Goal: Check status: Check status

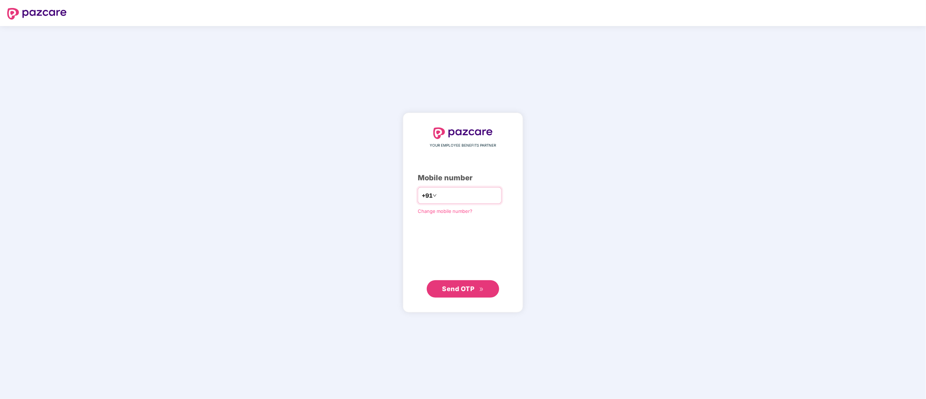
click at [486, 190] on input "number" at bounding box center [467, 196] width 59 height 12
type input "**********"
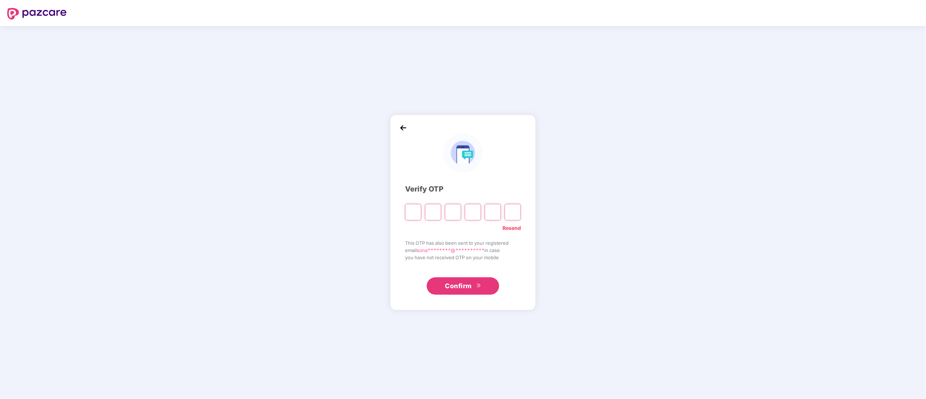
paste input "*"
type input "*"
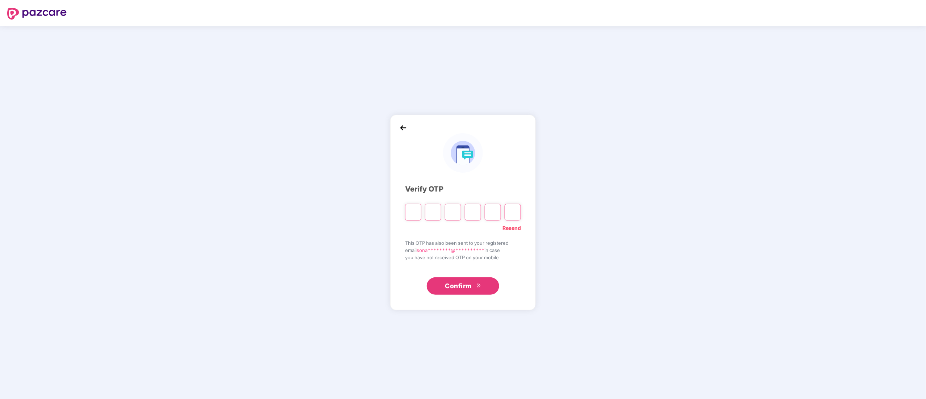
type input "*"
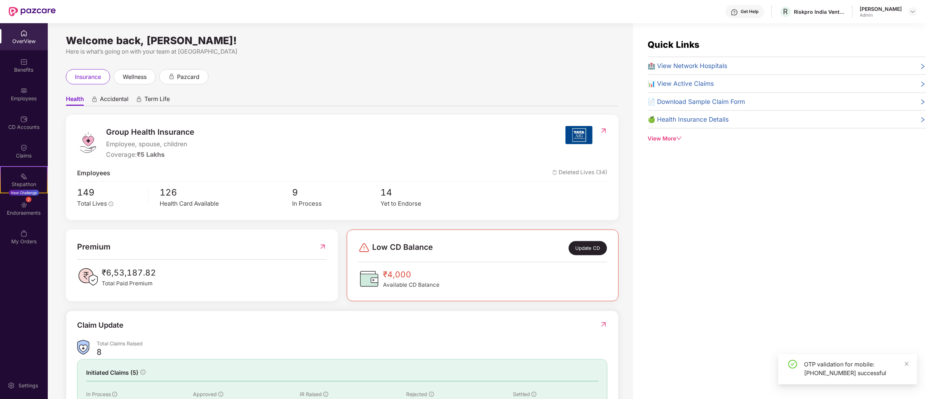
click at [294, 69] on div "insurance wellness pazcard" at bounding box center [342, 76] width 553 height 15
click at [404, 208] on div "Yet to Endorse" at bounding box center [425, 203] width 88 height 9
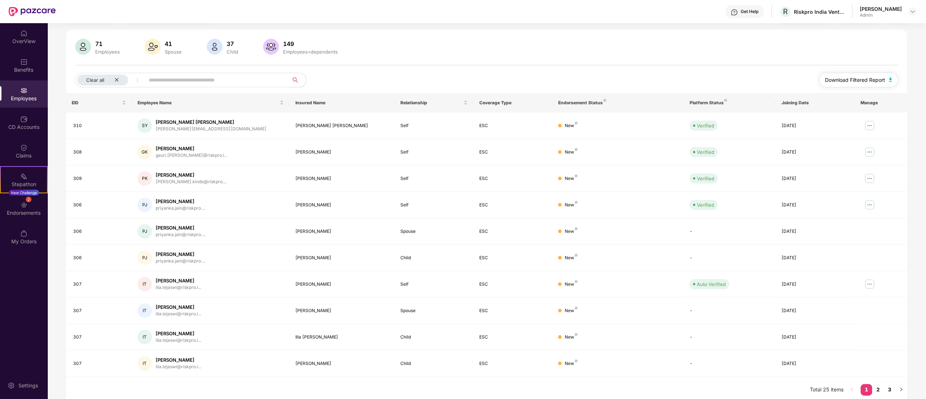
scroll to position [47, 0]
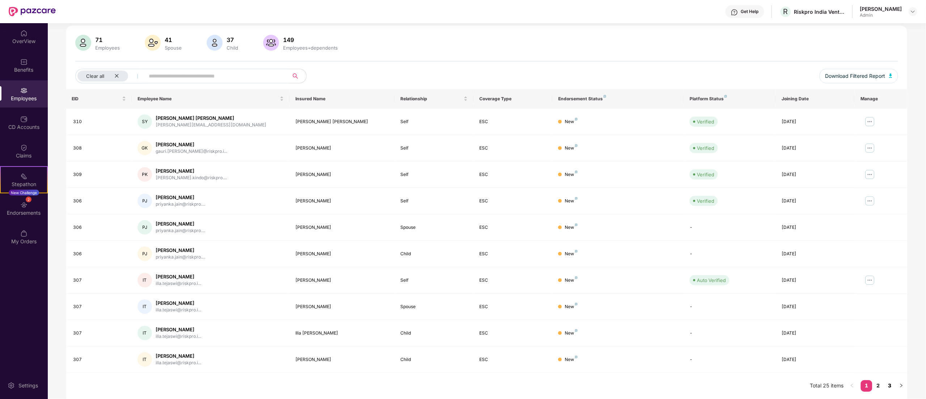
click at [891, 381] on link "3" at bounding box center [890, 385] width 12 height 11
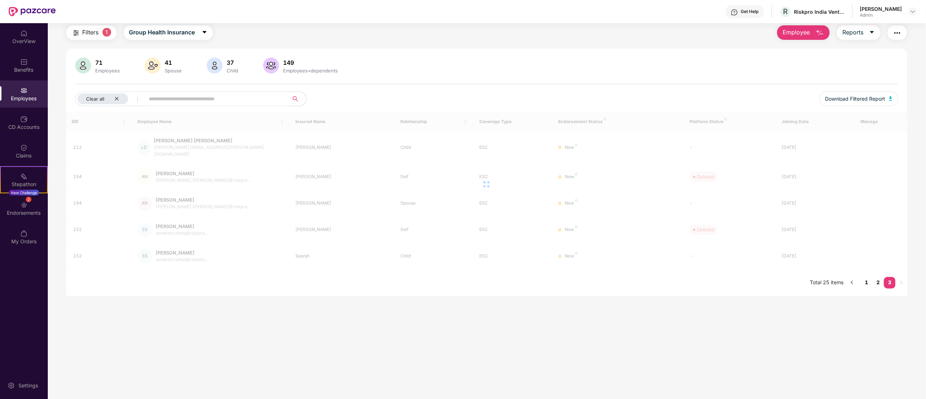
scroll to position [23, 0]
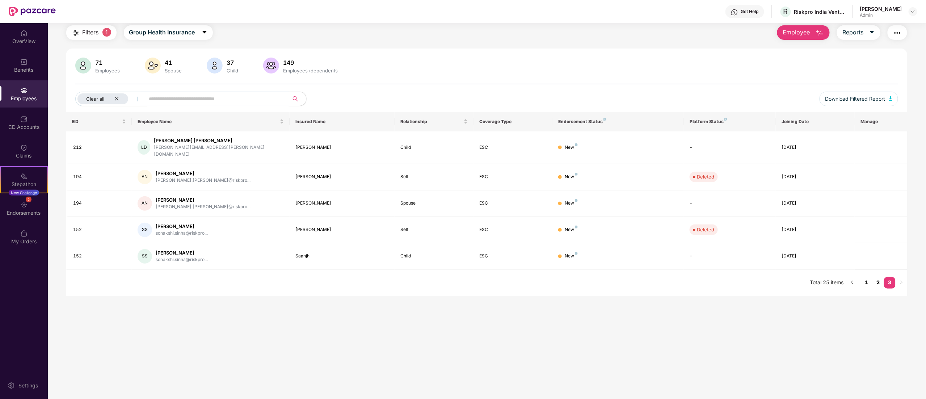
click at [880, 277] on link "2" at bounding box center [878, 282] width 12 height 11
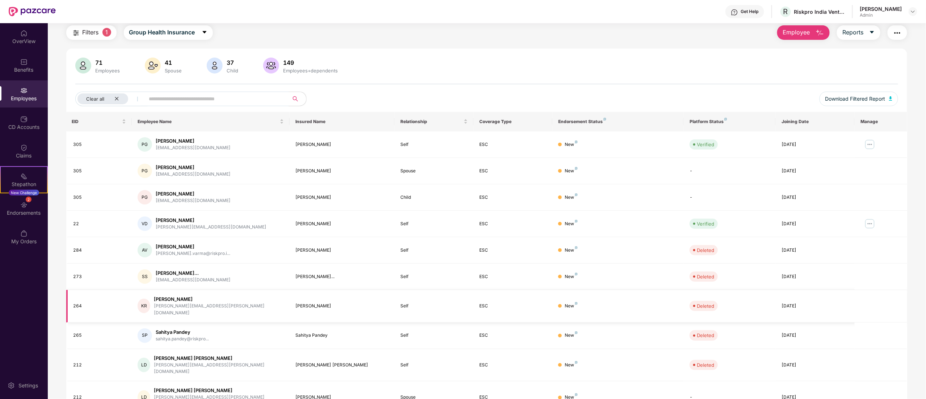
scroll to position [47, 0]
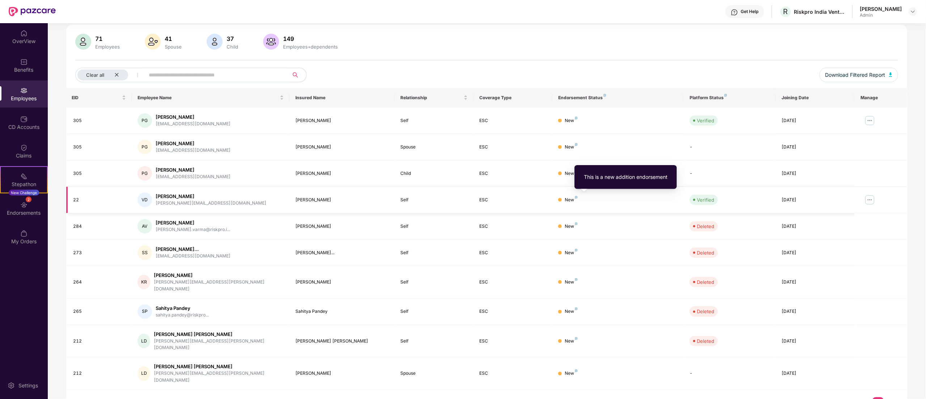
click at [576, 196] on img at bounding box center [576, 197] width 3 height 3
click at [839, 72] on span "Download Filtered Report" at bounding box center [855, 75] width 60 height 8
click at [187, 73] on input "text" at bounding box center [214, 75] width 130 height 11
click at [118, 75] on icon "close" at bounding box center [116, 74] width 5 height 5
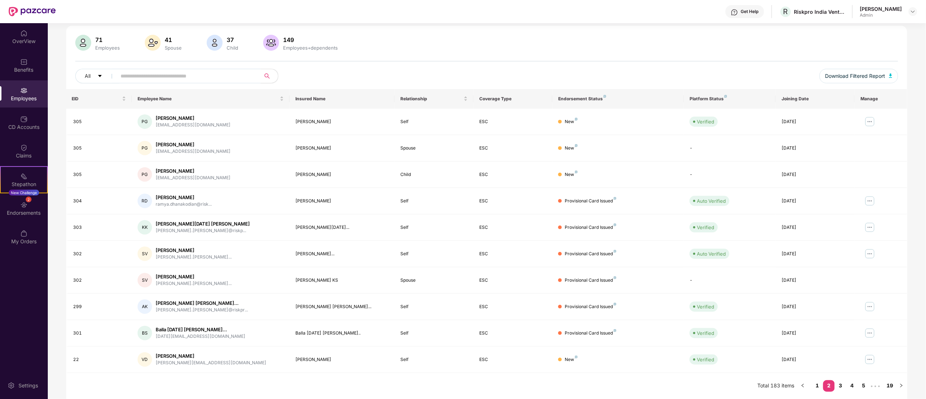
click at [147, 80] on input "text" at bounding box center [186, 76] width 130 height 11
type input "****"
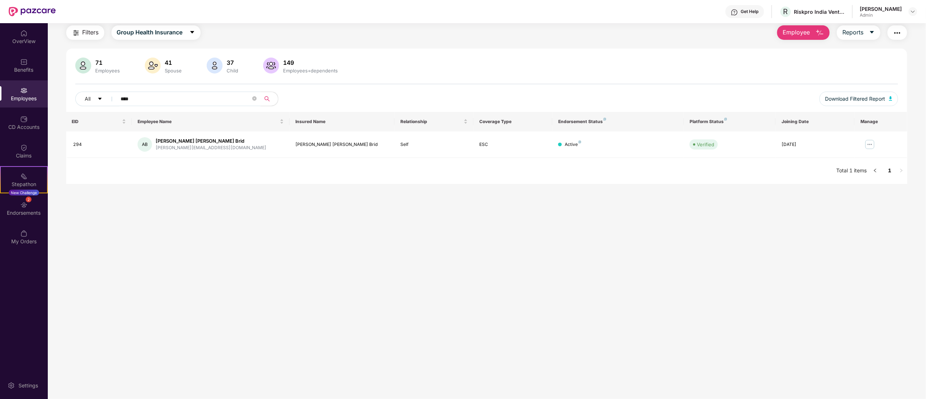
scroll to position [23, 0]
click at [256, 96] on icon "close-circle" at bounding box center [254, 98] width 4 height 4
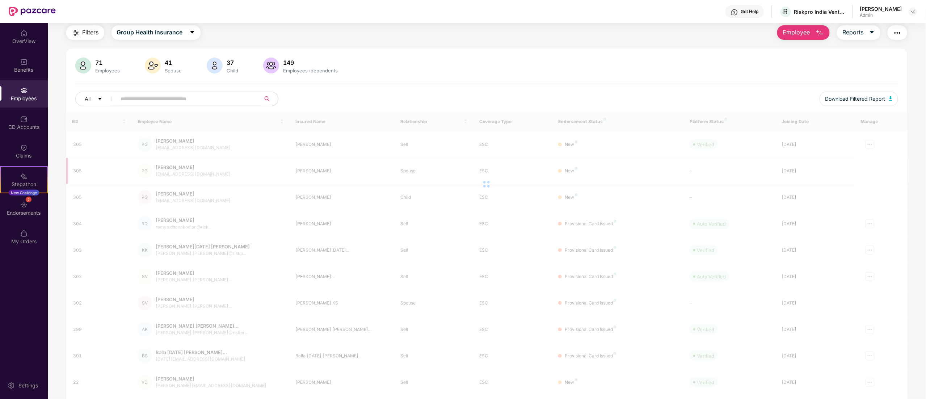
scroll to position [47, 0]
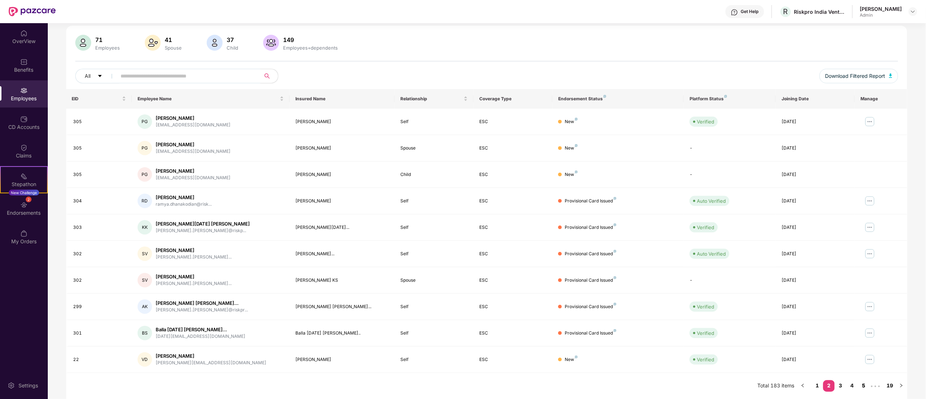
click at [865, 388] on link "5" at bounding box center [864, 385] width 12 height 11
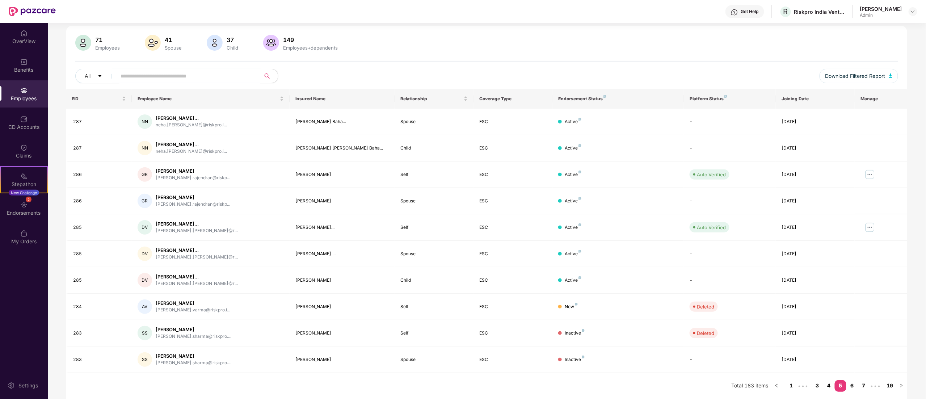
click at [831, 386] on link "4" at bounding box center [829, 385] width 12 height 11
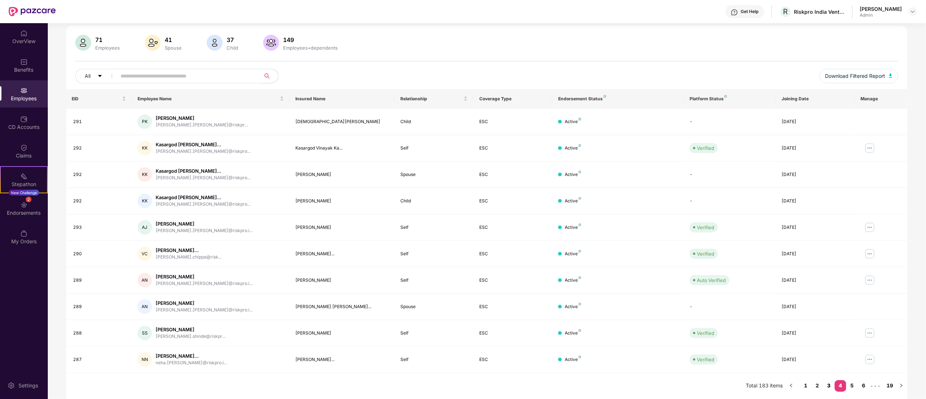
click at [831, 383] on link "3" at bounding box center [829, 385] width 12 height 11
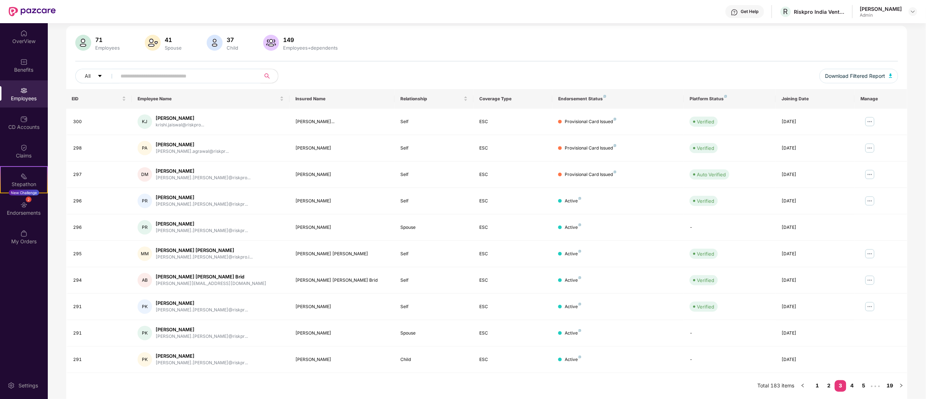
click at [832, 379] on div "EID Employee Name Insured Name Relationship Coverage Type Endorsement Status Pl…" at bounding box center [486, 244] width 841 height 310
click at [827, 386] on link "2" at bounding box center [829, 385] width 12 height 11
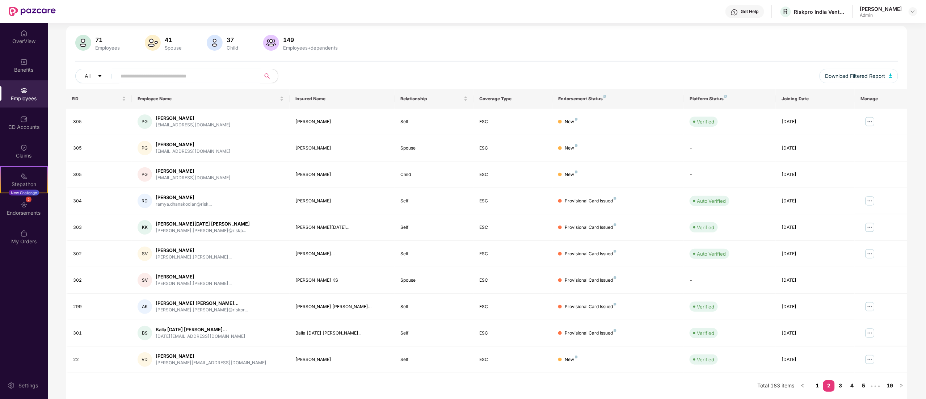
click at [817, 382] on link "1" at bounding box center [818, 385] width 12 height 11
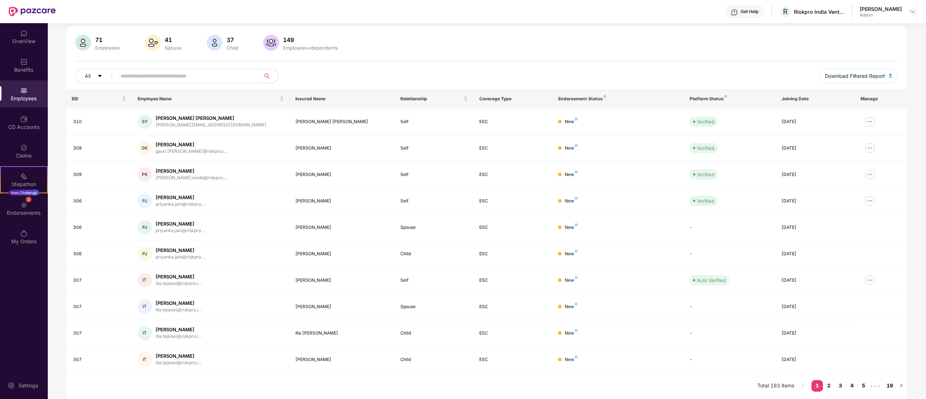
click at [531, 53] on div "71 Employees 41 Spouse 37 Child 149 Employees+dependents All Download Filtered …" at bounding box center [486, 62] width 841 height 54
click at [20, 30] on img at bounding box center [23, 33] width 7 height 7
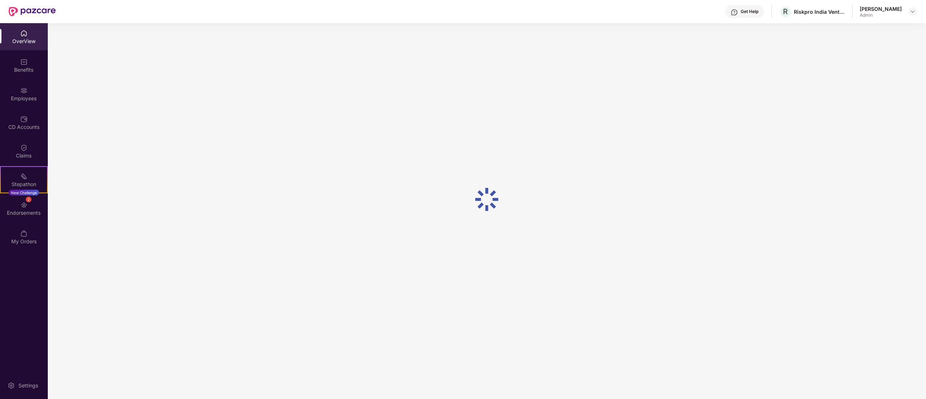
scroll to position [23, 0]
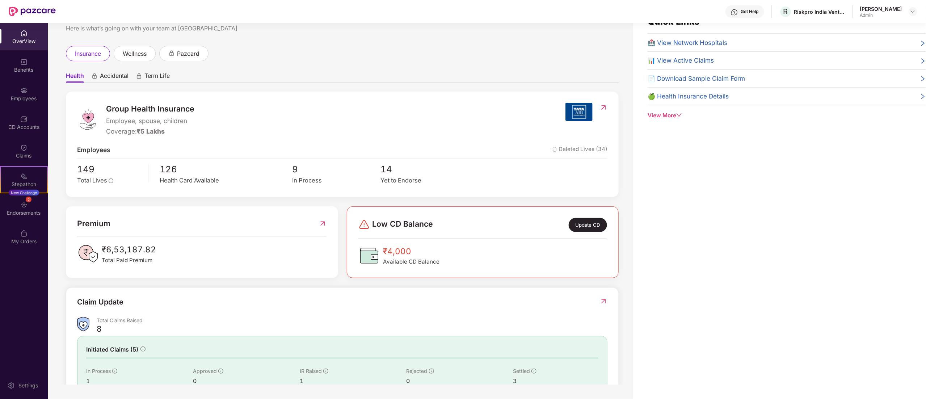
click at [345, 75] on ul "Health Accidental Term Life" at bounding box center [342, 75] width 553 height 14
click at [555, 9] on div "Get Help R Riskpro India Ventures Private Limited Sonali Singh Admin" at bounding box center [487, 11] width 862 height 23
click at [28, 87] on div "Employees" at bounding box center [24, 93] width 48 height 27
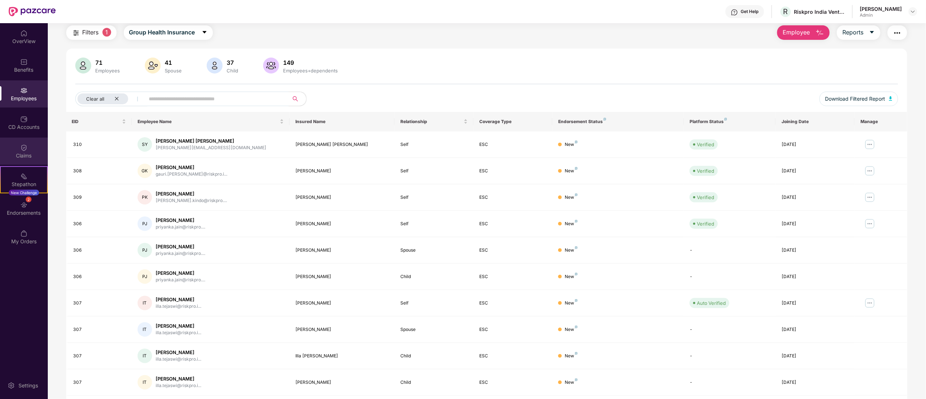
scroll to position [47, 0]
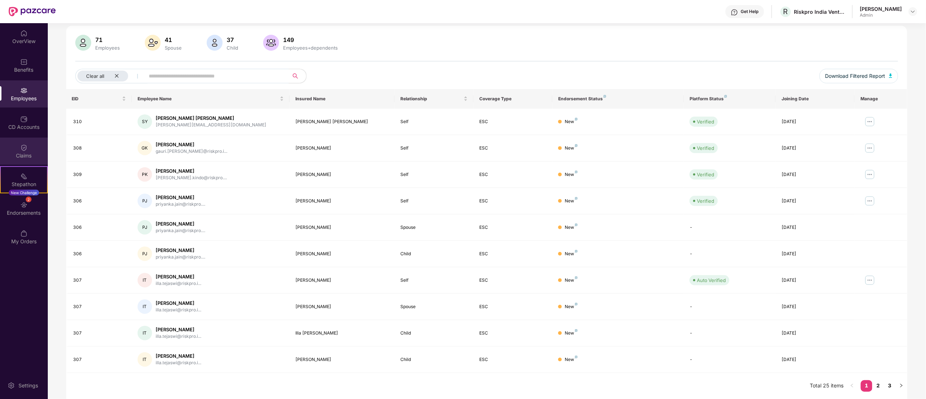
click at [21, 141] on div "Claims" at bounding box center [24, 151] width 48 height 27
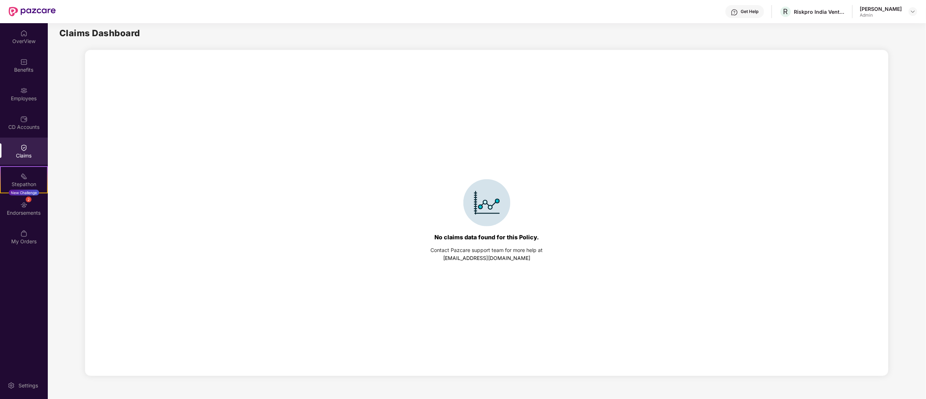
scroll to position [0, 0]
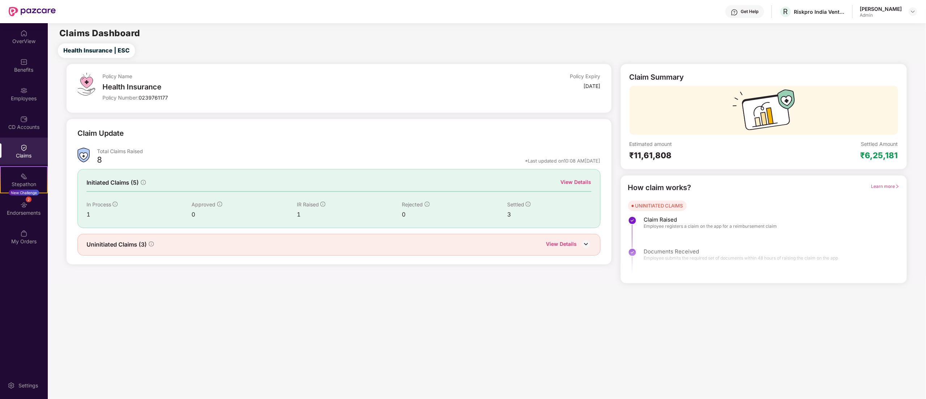
click at [558, 243] on div "View Details" at bounding box center [561, 244] width 31 height 9
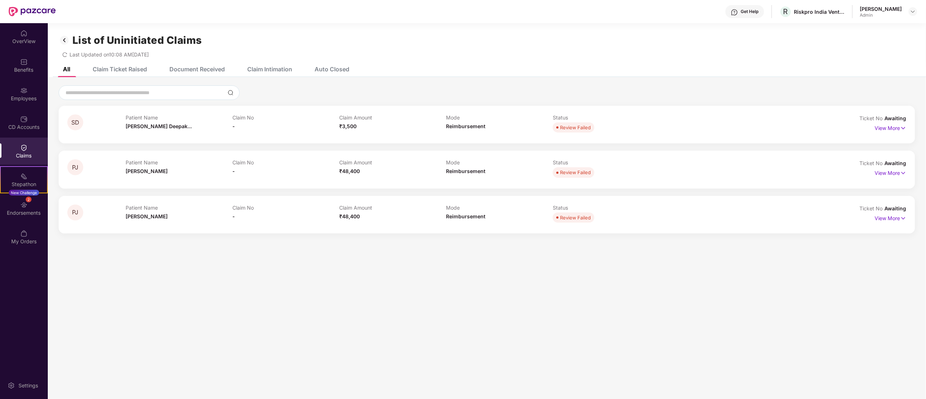
click at [64, 41] on img at bounding box center [65, 40] width 12 height 12
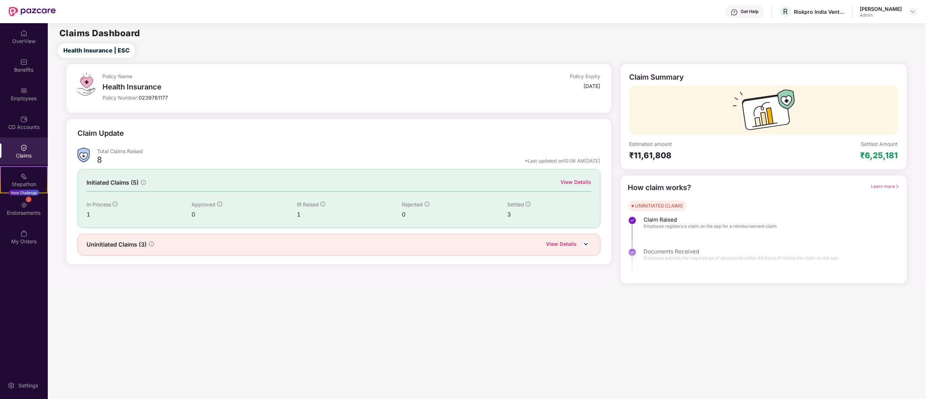
click at [575, 179] on div "View Details" at bounding box center [576, 182] width 31 height 8
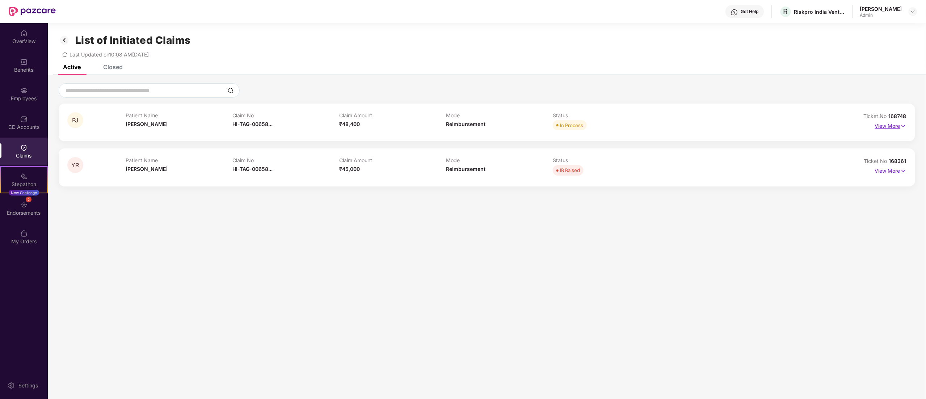
click at [888, 122] on p "View More" at bounding box center [890, 125] width 31 height 10
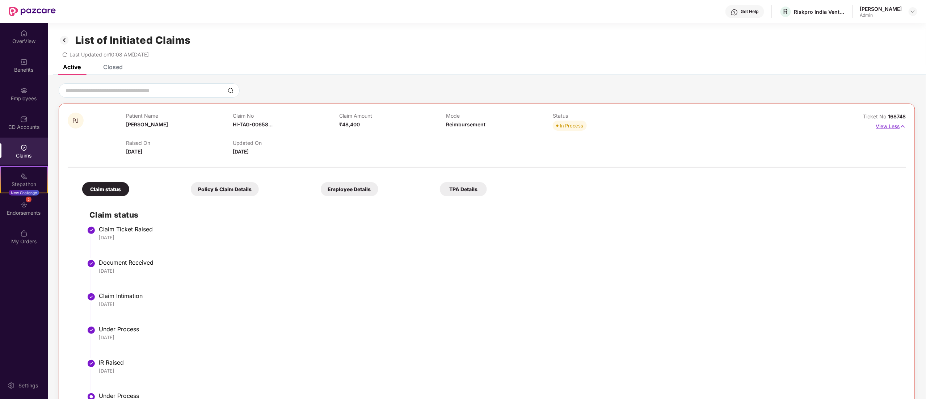
click at [888, 122] on p "View Less" at bounding box center [891, 126] width 30 height 10
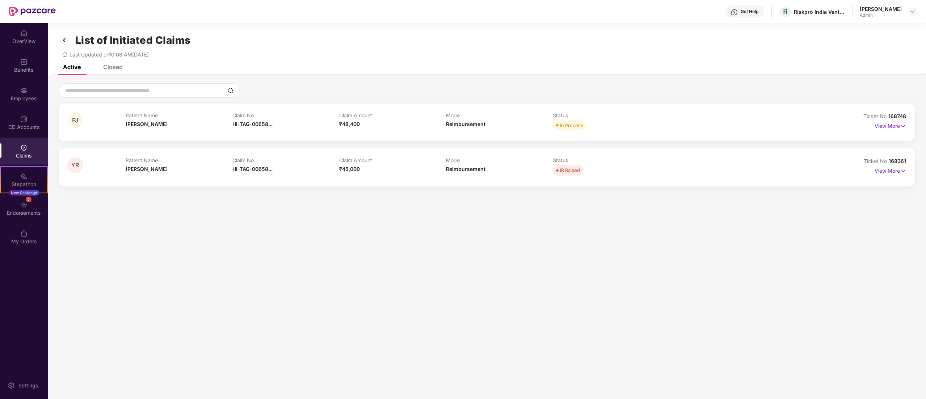
click at [112, 65] on div "Closed" at bounding box center [113, 66] width 20 height 7
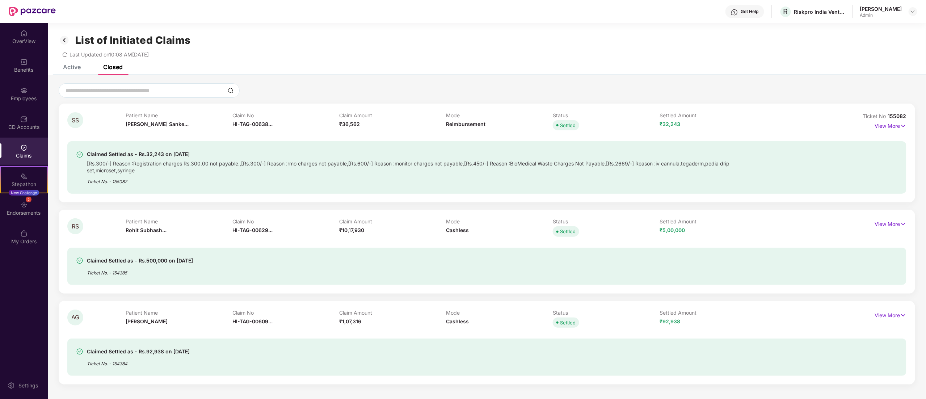
click at [70, 64] on div "List of Initiated Claims Last Updated on 10:08 AM, 12 Sep 2025" at bounding box center [487, 44] width 878 height 42
click at [70, 65] on div "Active" at bounding box center [72, 66] width 18 height 7
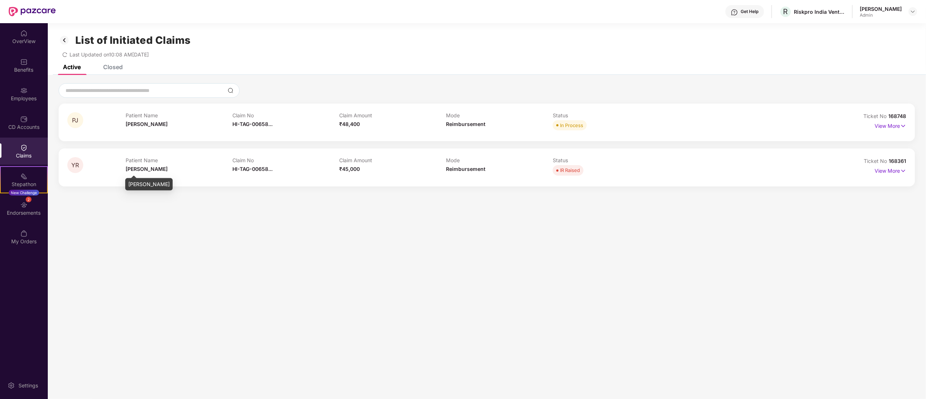
click at [149, 172] on span "Yati Raghani" at bounding box center [147, 169] width 42 height 6
click at [404, 173] on div "Claim Amount ₹45,000" at bounding box center [392, 167] width 107 height 20
click at [451, 171] on span "Reimbursement" at bounding box center [465, 169] width 39 height 6
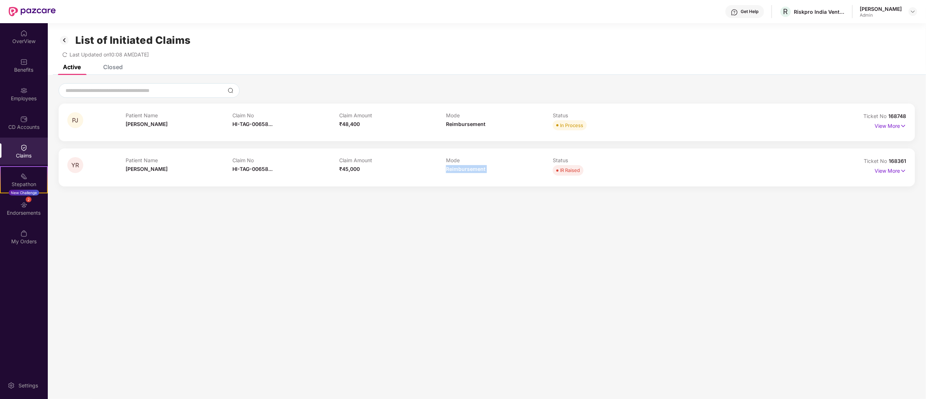
click at [451, 171] on span "Reimbursement" at bounding box center [465, 169] width 39 height 6
click at [891, 173] on p "View More" at bounding box center [890, 170] width 31 height 10
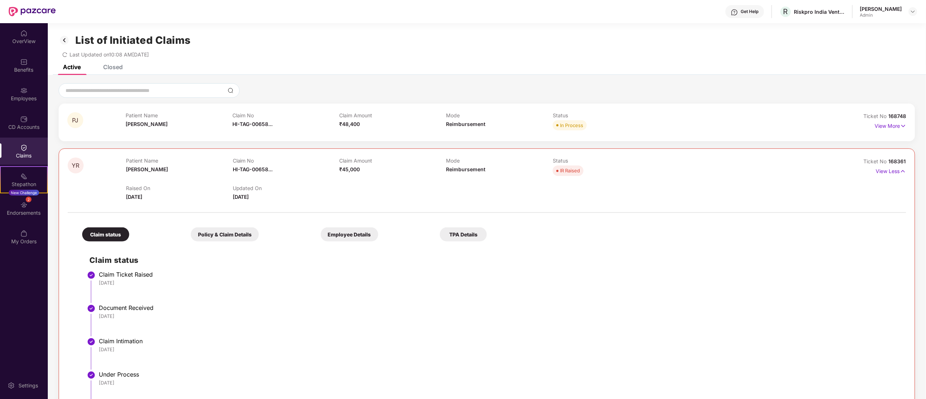
click at [852, 49] on div "Last Updated on 10:08 AM, 12 Sep 2025" at bounding box center [487, 51] width 857 height 11
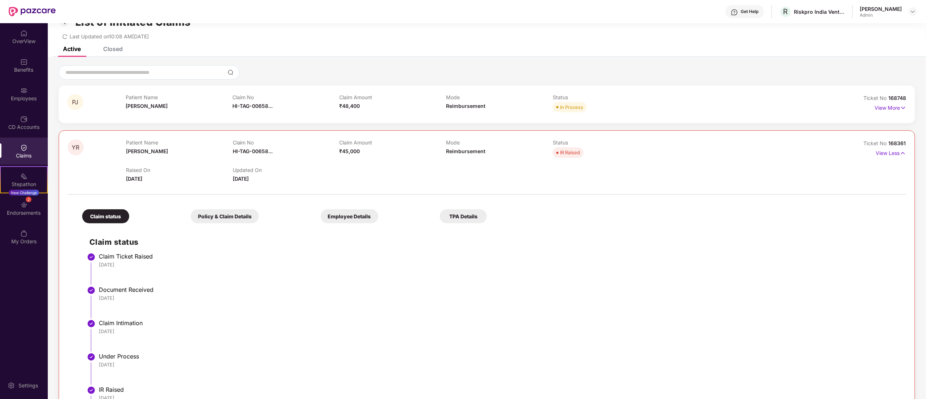
scroll to position [17, 0]
click at [452, 100] on p "Mode" at bounding box center [499, 99] width 107 height 6
click at [228, 99] on p "Patient Name" at bounding box center [179, 99] width 107 height 6
click at [888, 107] on p "View More" at bounding box center [890, 109] width 31 height 10
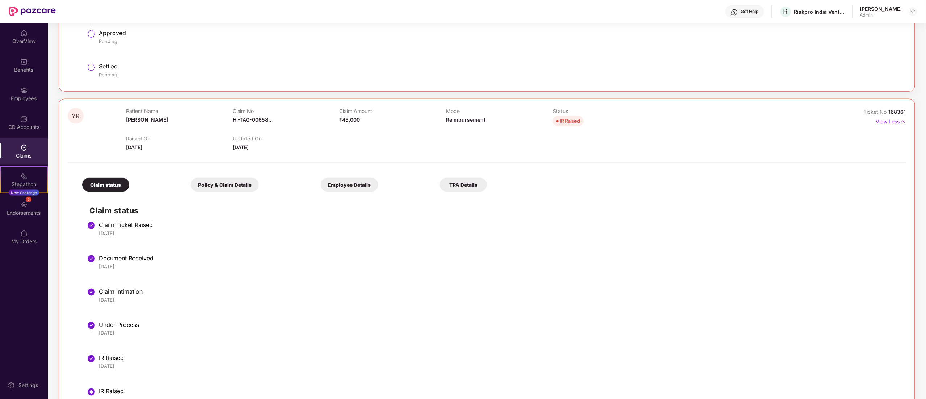
scroll to position [415, 0]
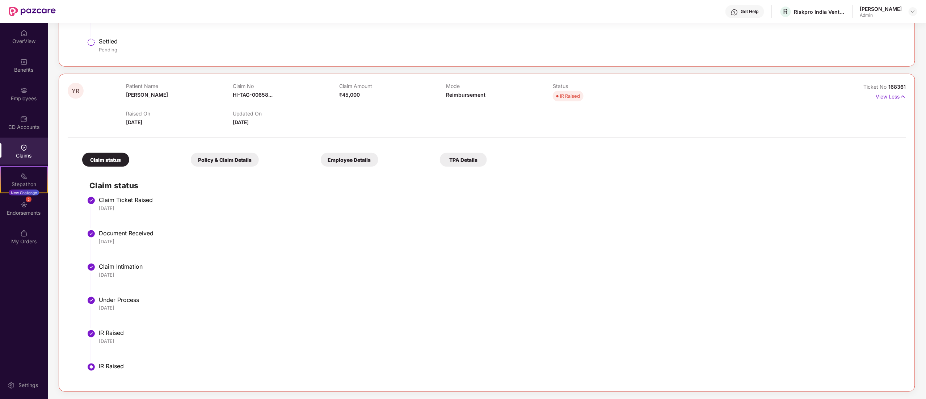
click at [22, 148] on img at bounding box center [23, 147] width 7 height 7
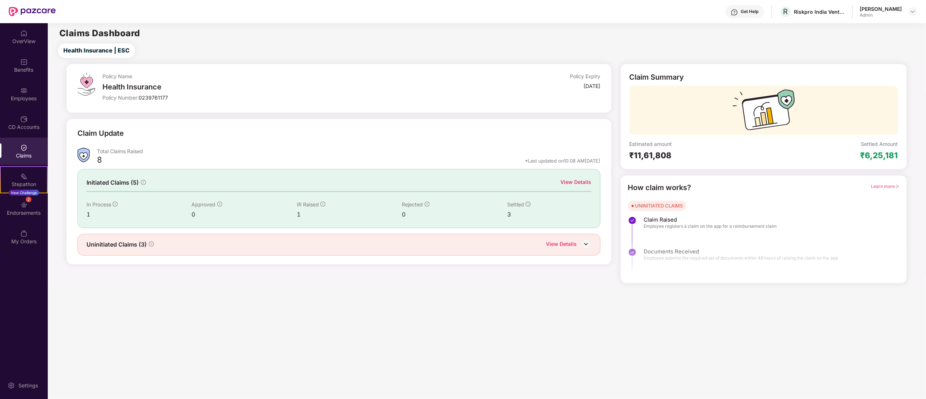
scroll to position [0, 0]
click at [25, 115] on img at bounding box center [23, 118] width 7 height 7
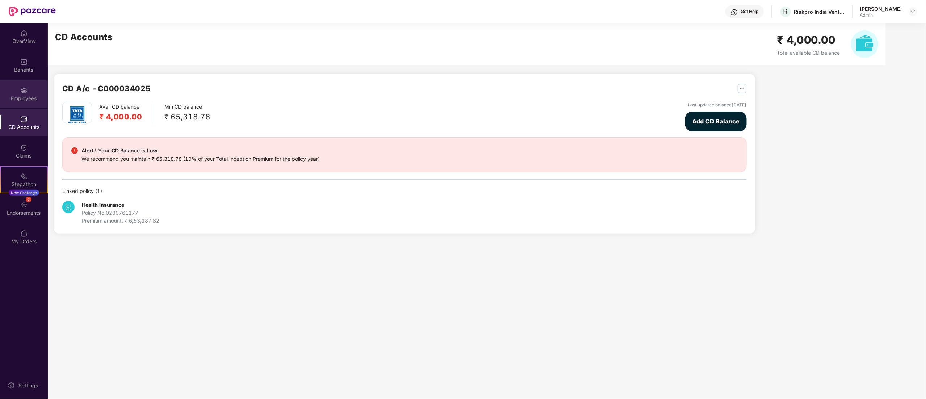
click at [26, 93] on img at bounding box center [23, 90] width 7 height 7
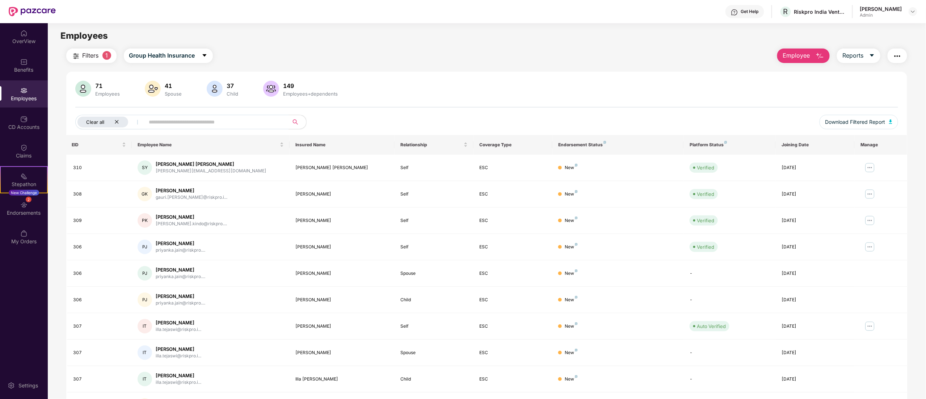
click at [117, 122] on icon "close" at bounding box center [117, 122] width 4 height 4
